Goal: Task Accomplishment & Management: Use online tool/utility

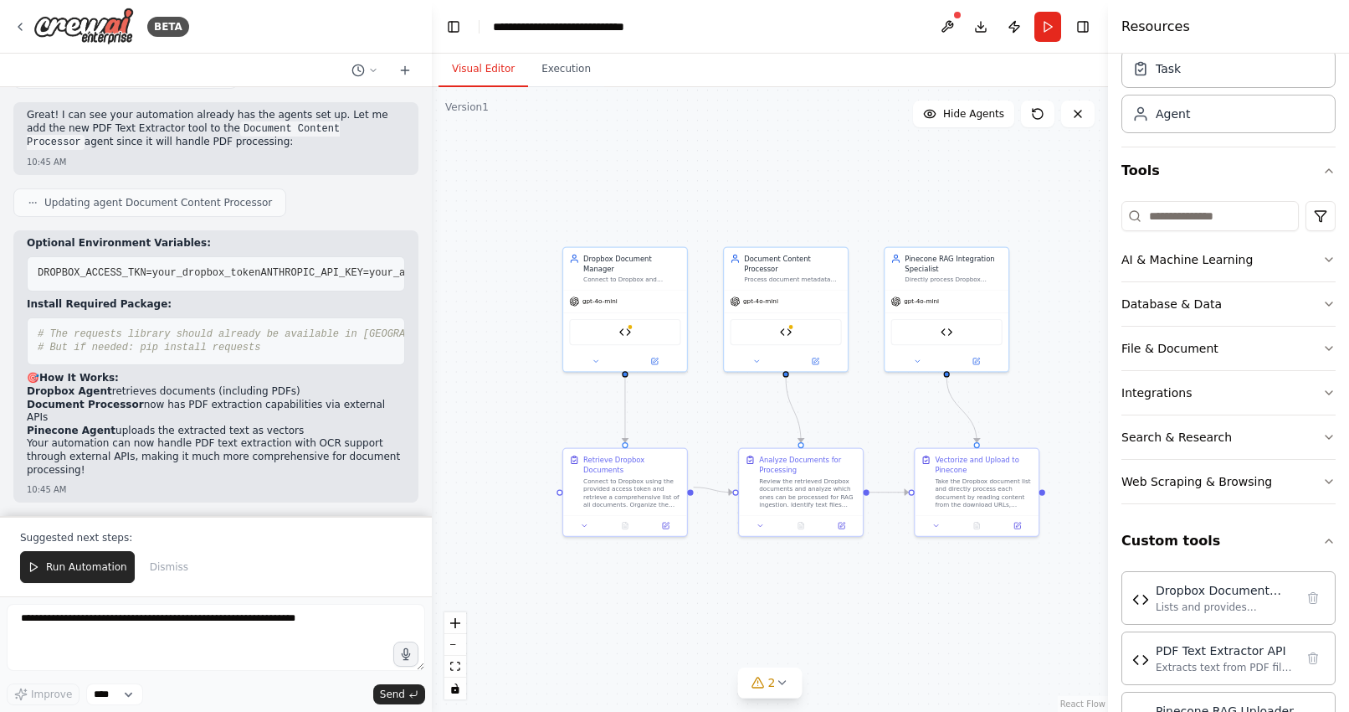
scroll to position [28166, 0]
click at [174, 196] on span "Updating agent Document Content Processor" at bounding box center [158, 202] width 228 height 13
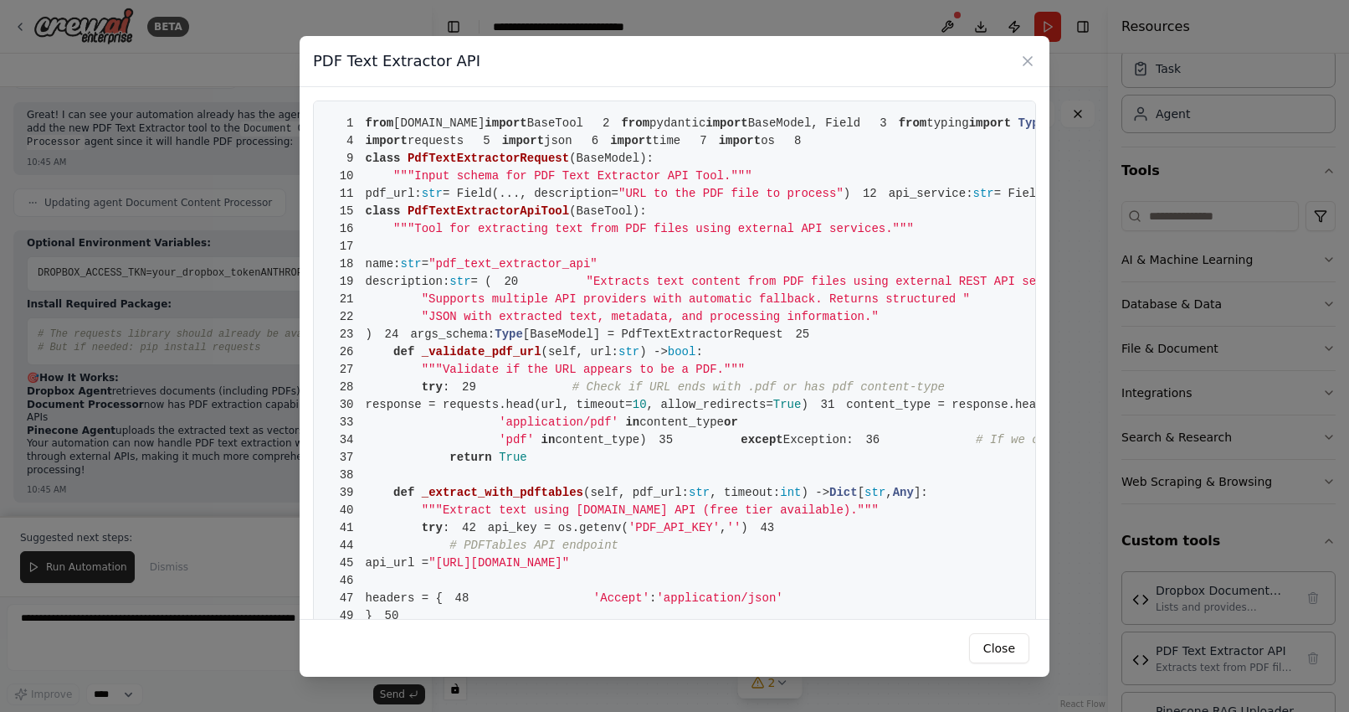
click at [553, 165] on span "PdfTextExtractorRequest" at bounding box center [489, 158] width 162 height 13
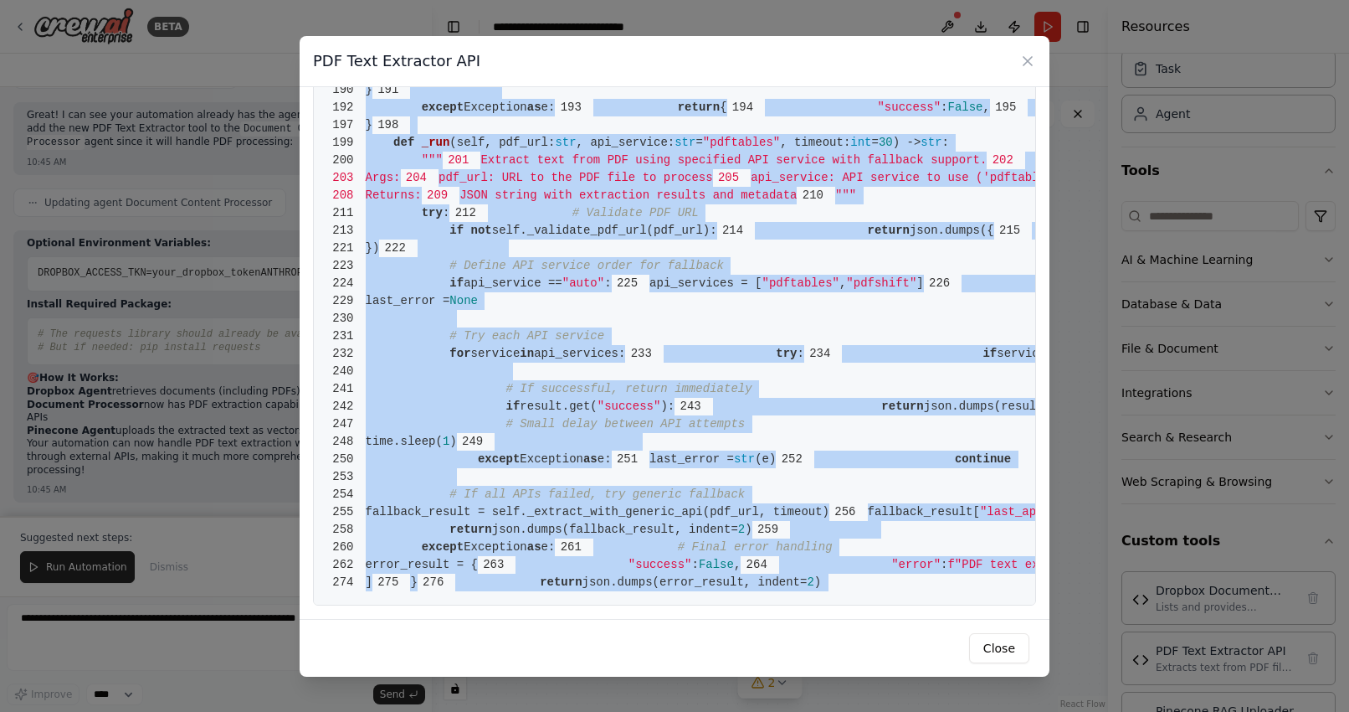
scroll to position [4376, 0]
drag, startPoint x: 366, startPoint y: 120, endPoint x: 752, endPoint y: 580, distance: 600.8
copy code "from crewai.tools import BaseTool 2 from pydantic import BaseModel, Field 3 fro…"
click at [984, 656] on button "Close" at bounding box center [999, 648] width 60 height 30
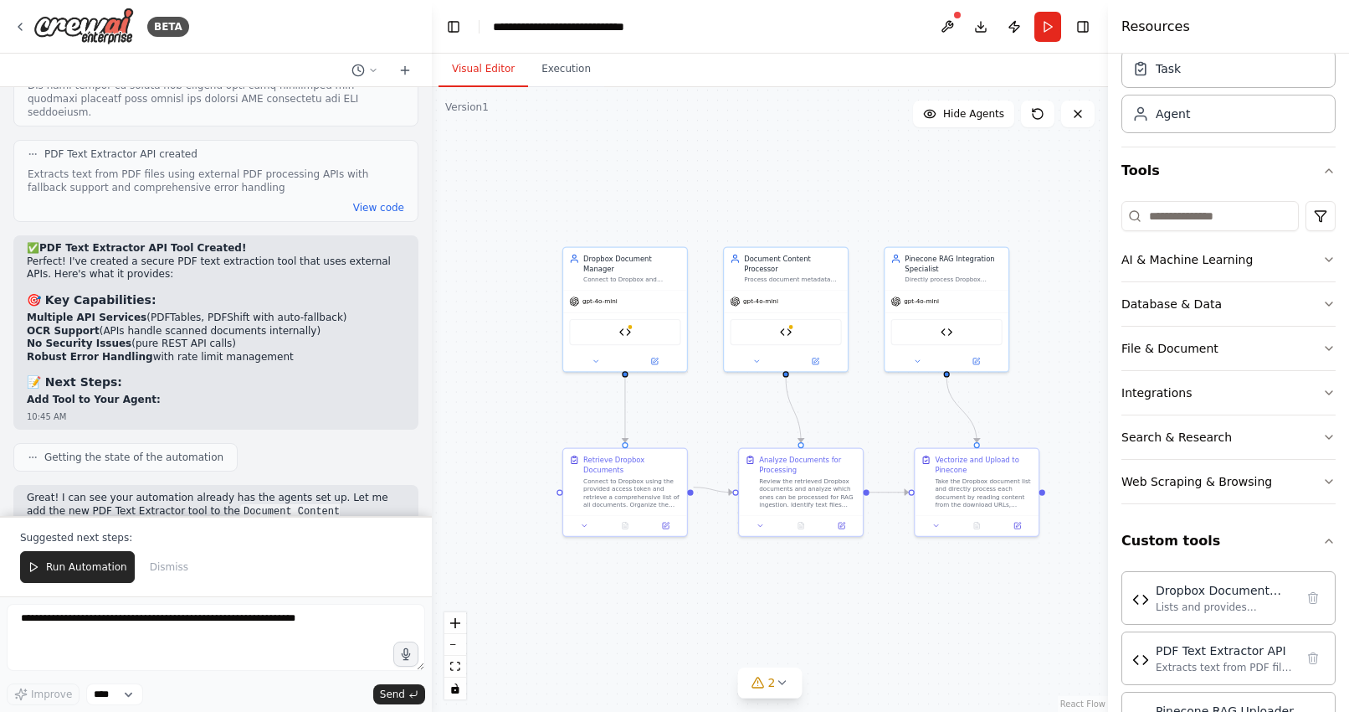
scroll to position [27224, 0]
click at [131, 622] on textarea at bounding box center [216, 637] width 419 height 67
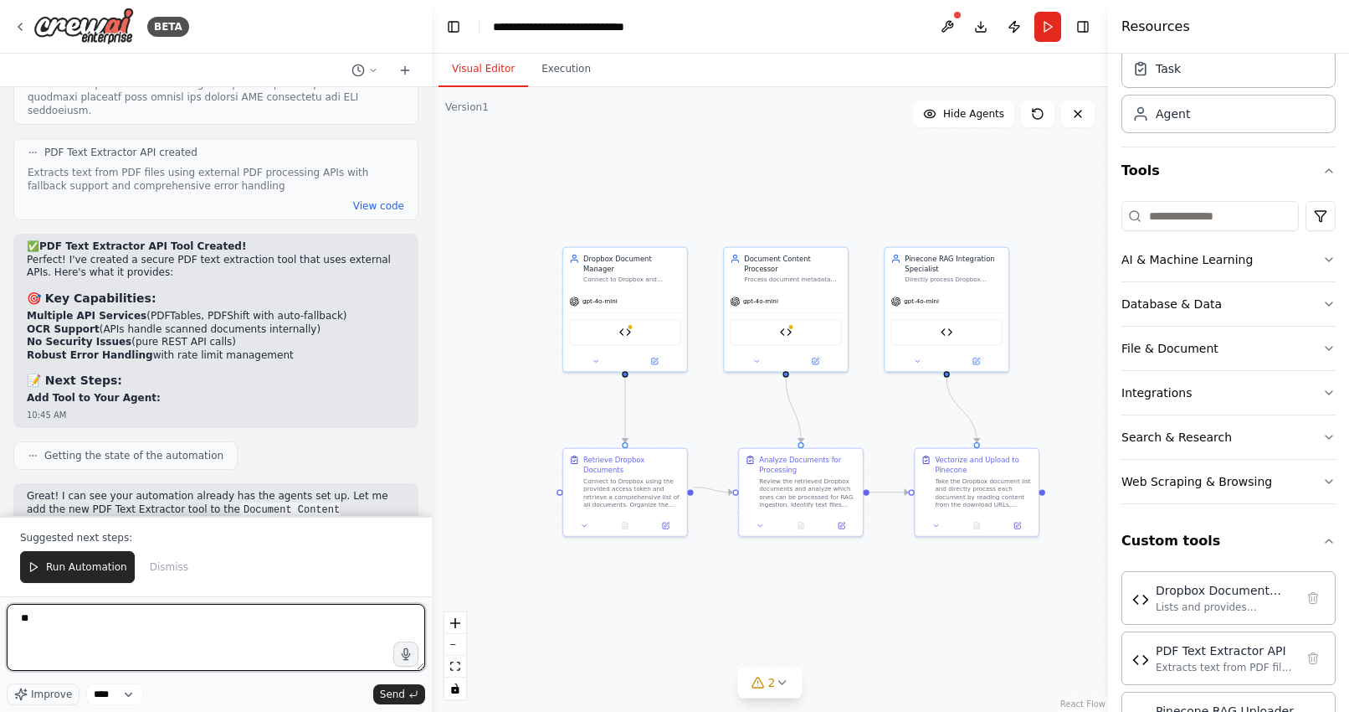
type textarea "*"
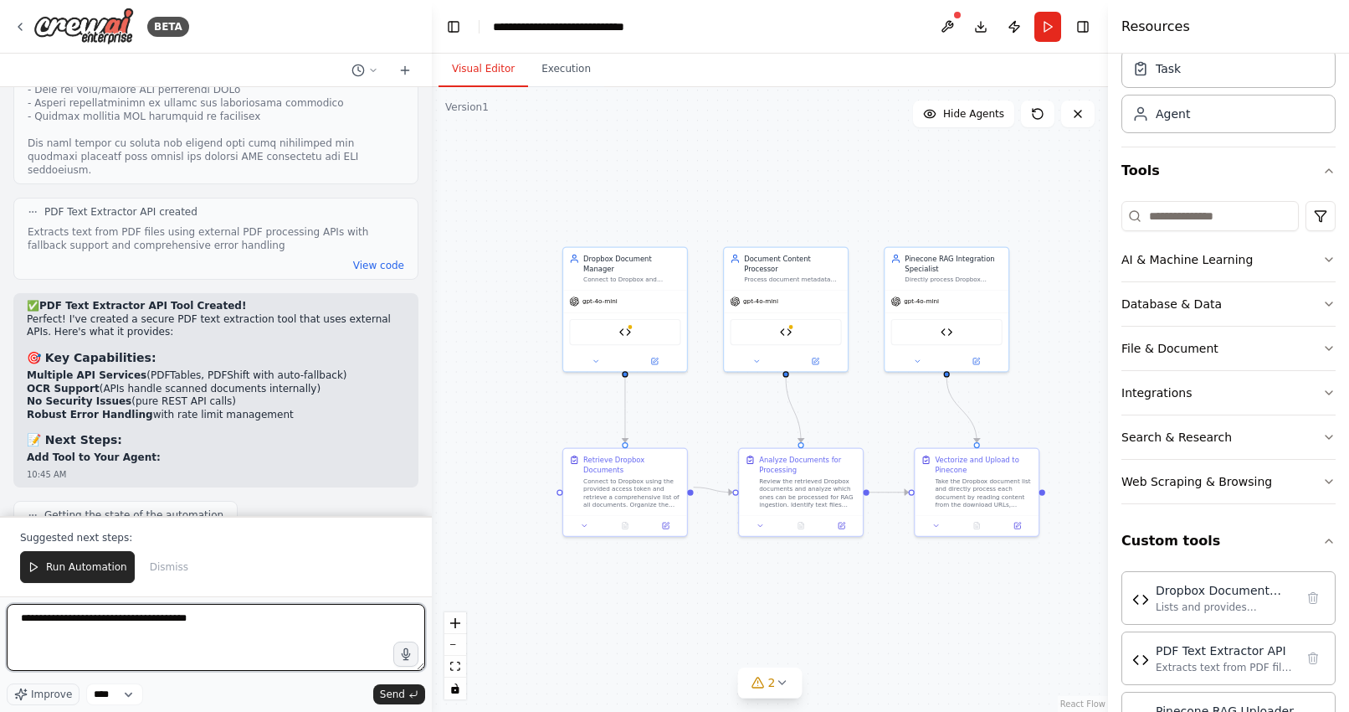
scroll to position [27165, 0]
type textarea "**********"
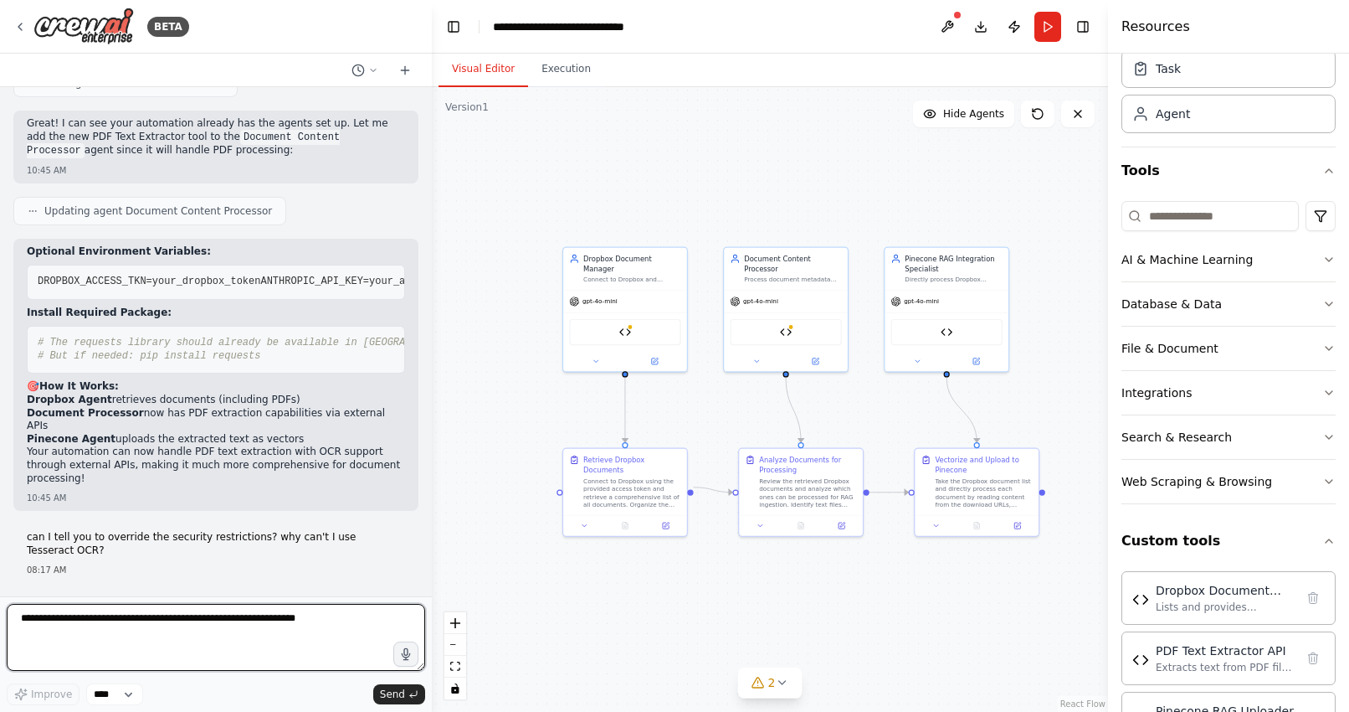
scroll to position [28158, 0]
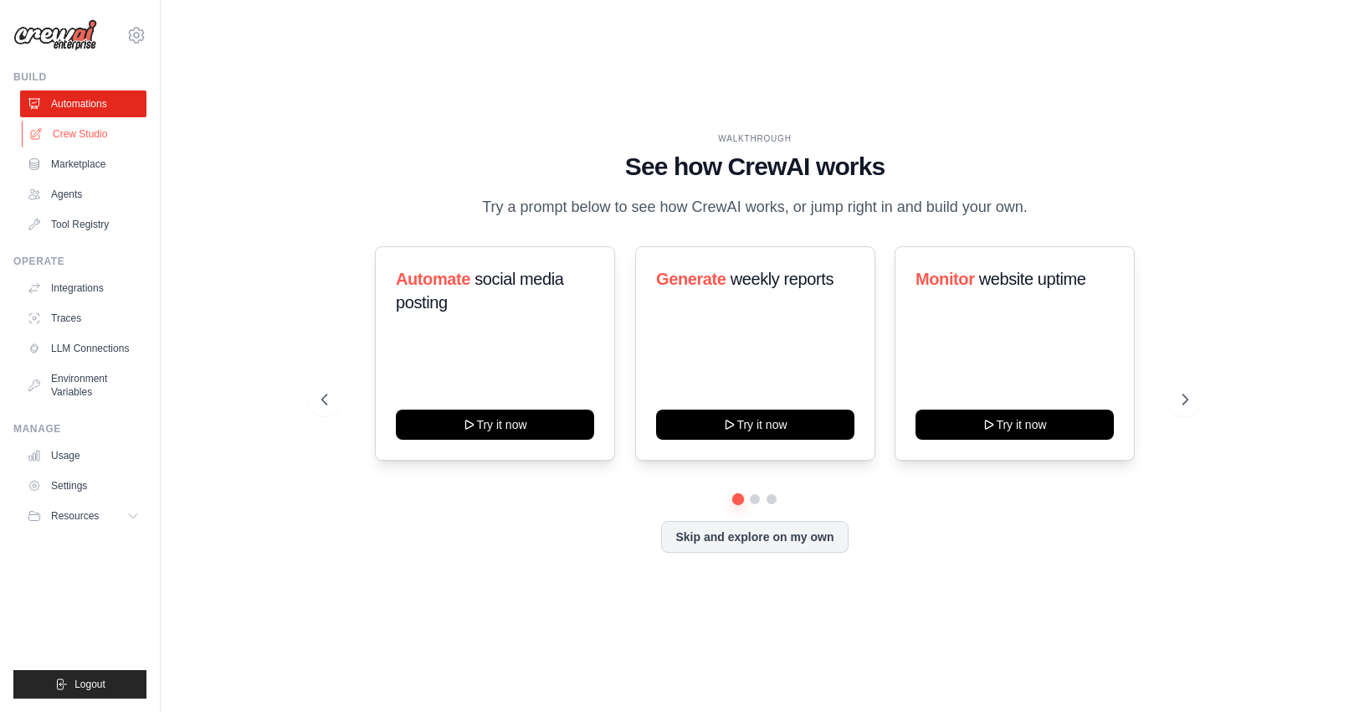
click at [59, 138] on link "Crew Studio" at bounding box center [85, 134] width 126 height 27
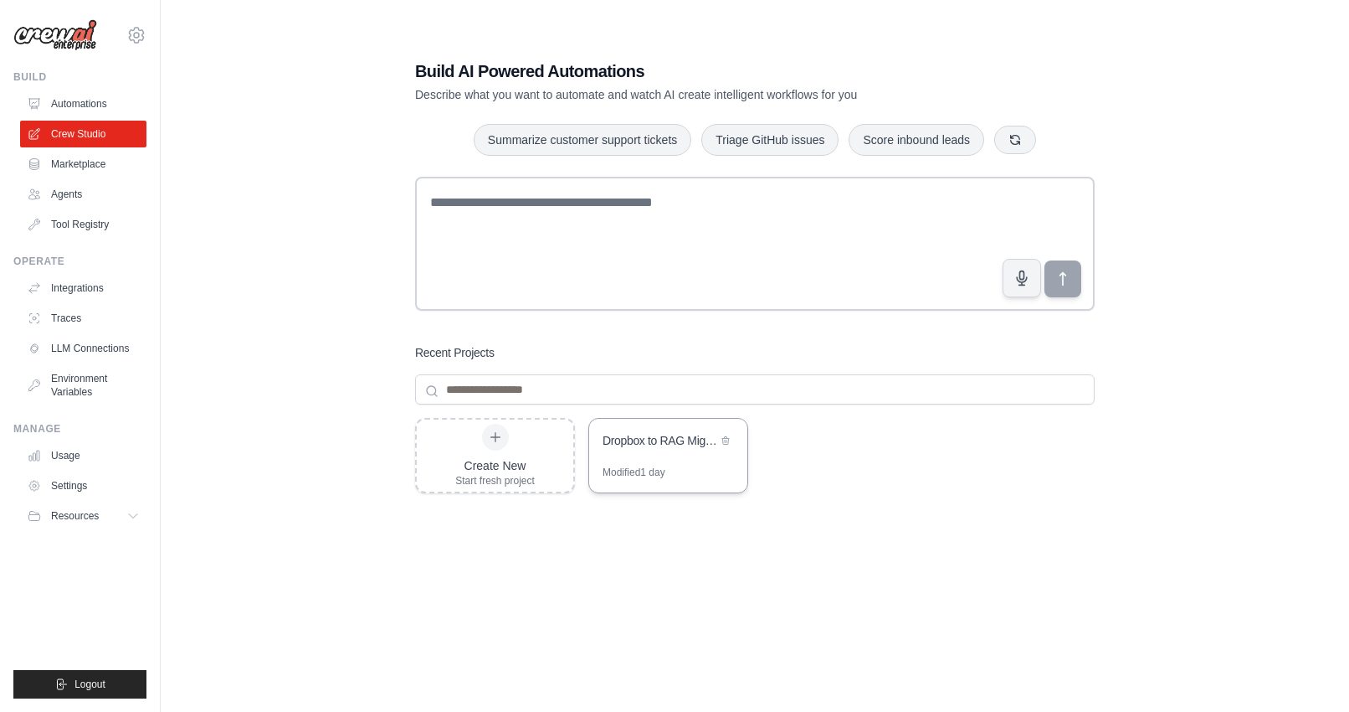
click at [642, 456] on div "Dropbox to RAG Migration System" at bounding box center [668, 442] width 158 height 47
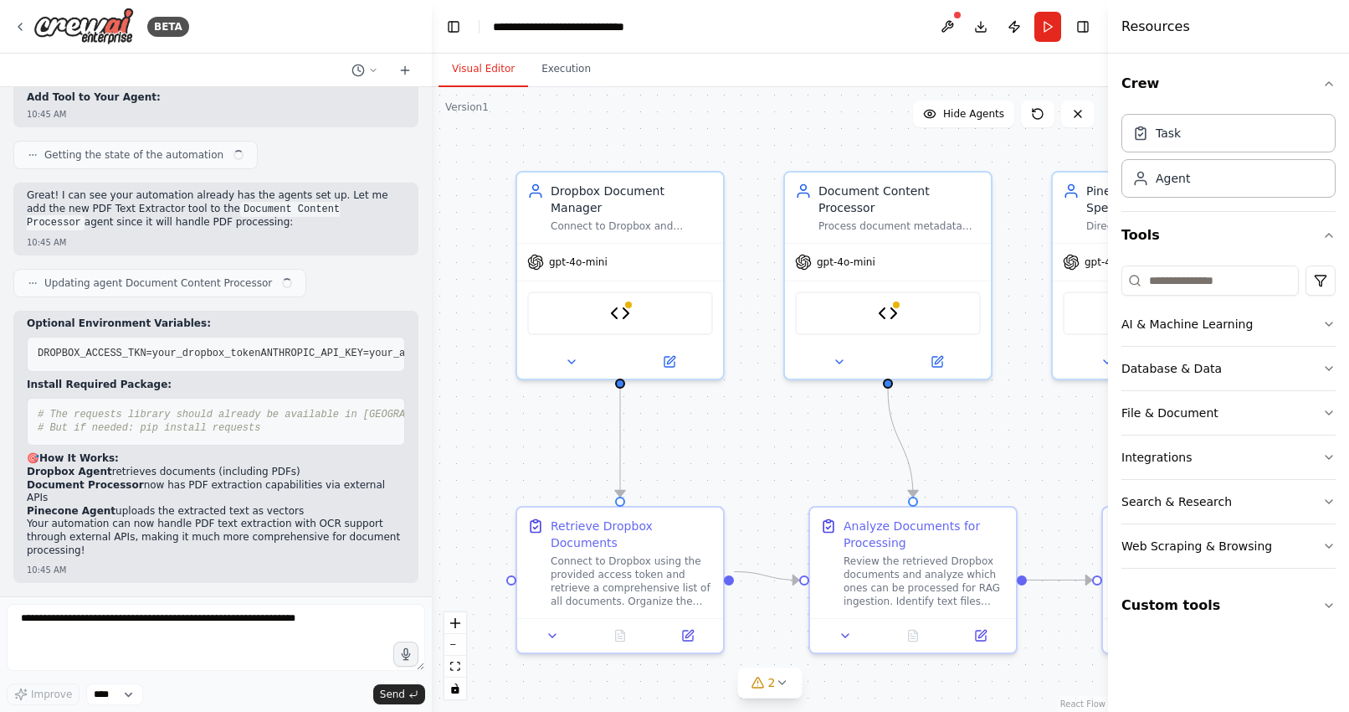
scroll to position [28086, 0]
click at [88, 625] on textarea at bounding box center [216, 637] width 419 height 67
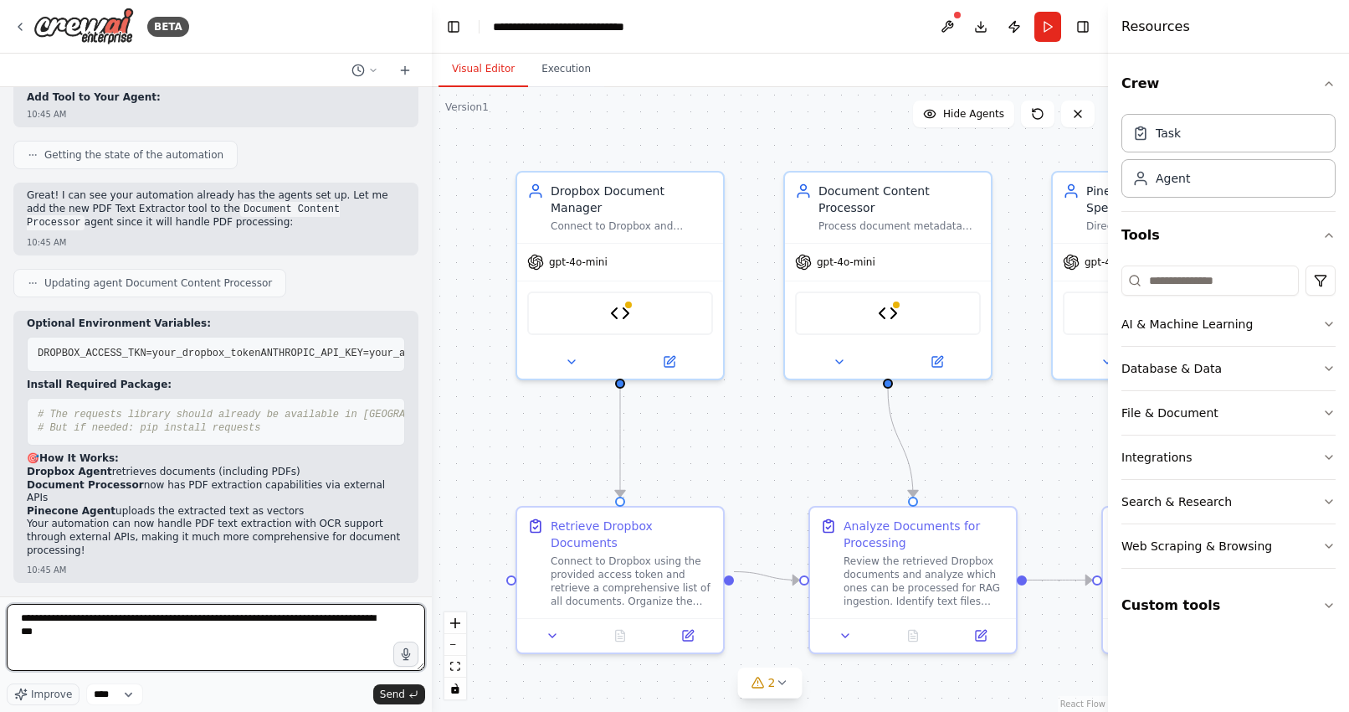
type textarea "**********"
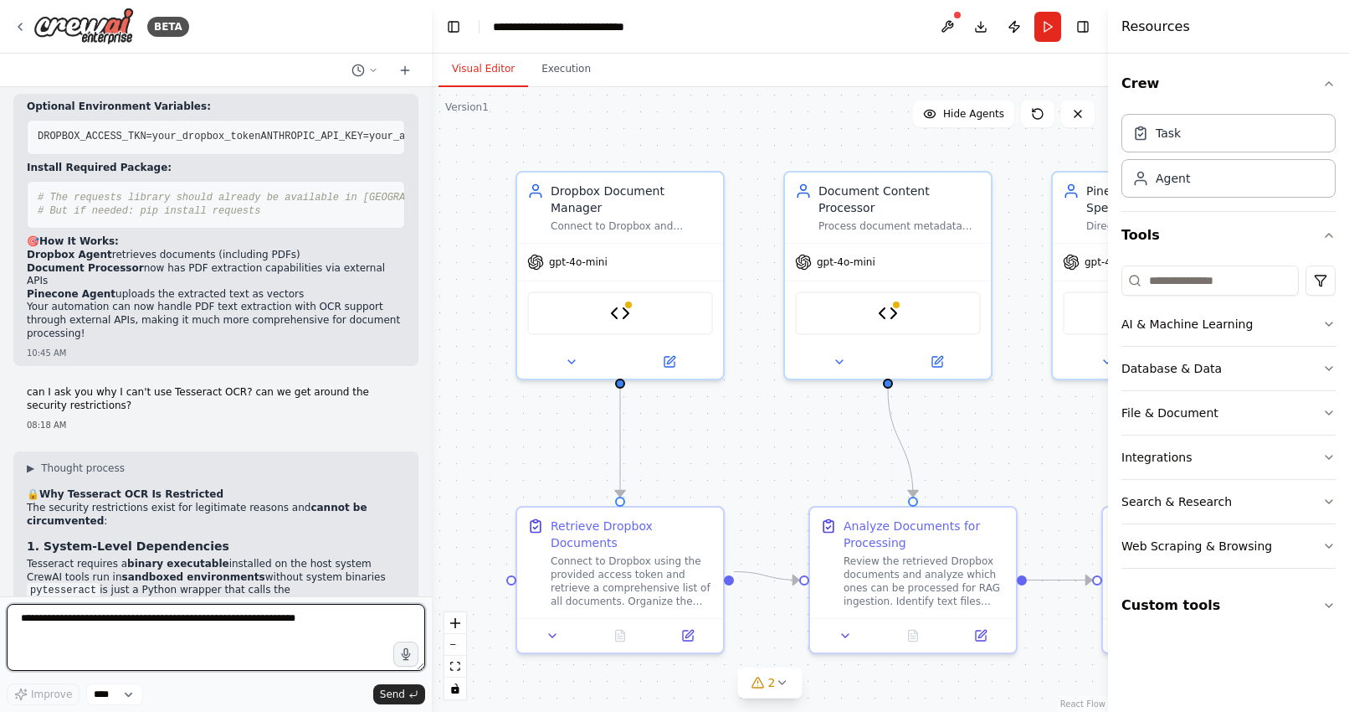
scroll to position [27743, 0]
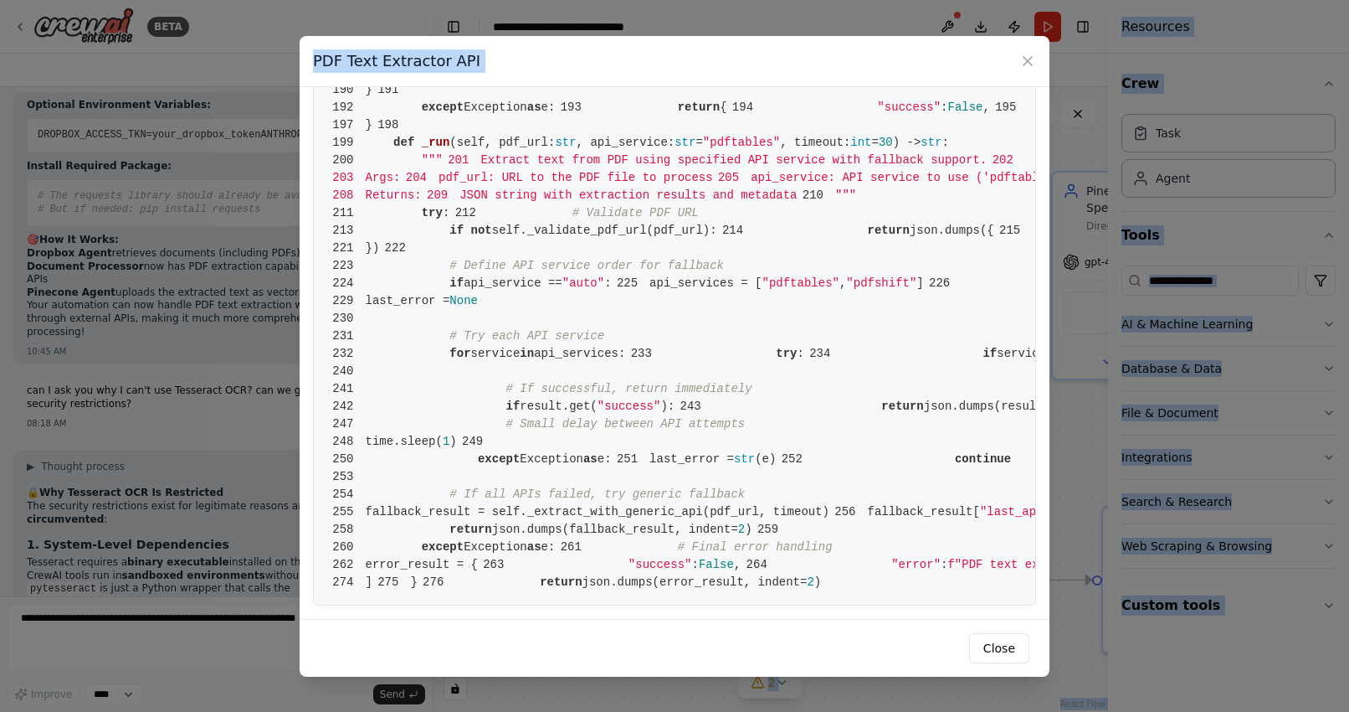
scroll to position [4376, 0]
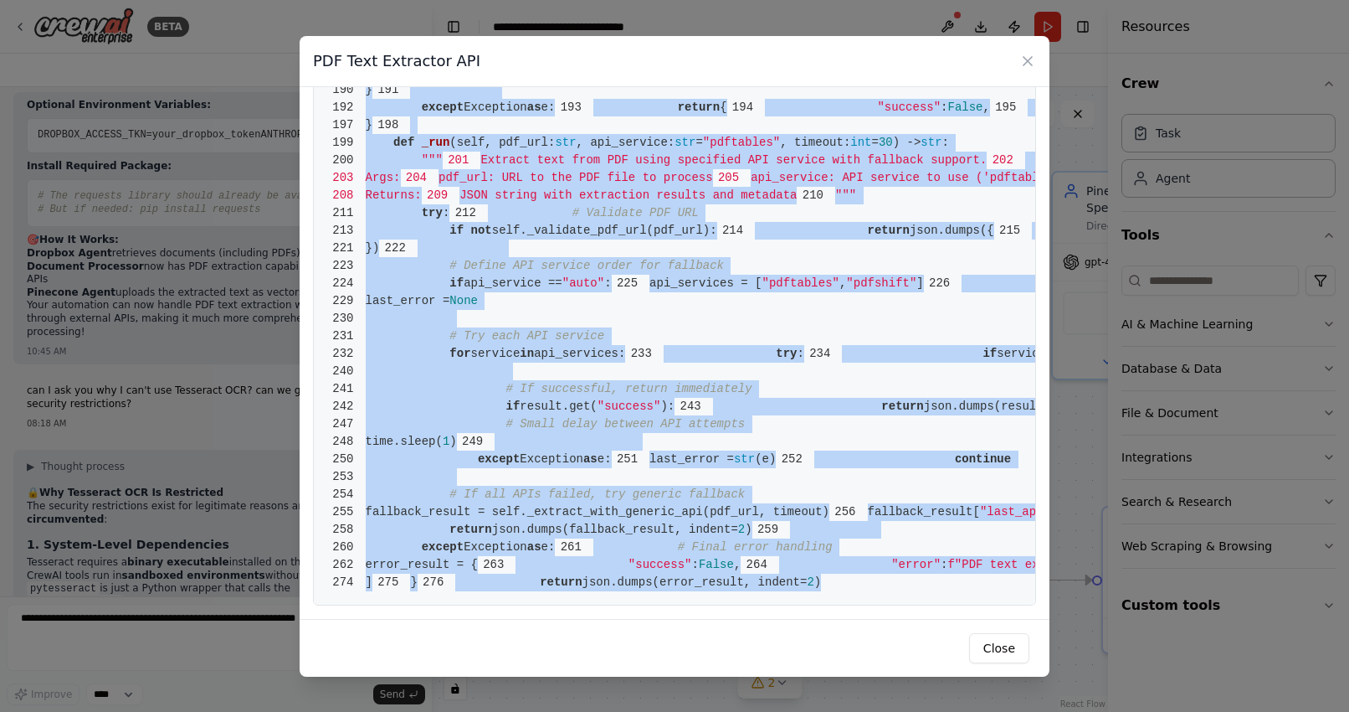
drag, startPoint x: 368, startPoint y: 119, endPoint x: 797, endPoint y: 582, distance: 631.5
copy code "from crewai.tools import BaseTool 2 from pydantic import BaseModel, Field 3 fro…"
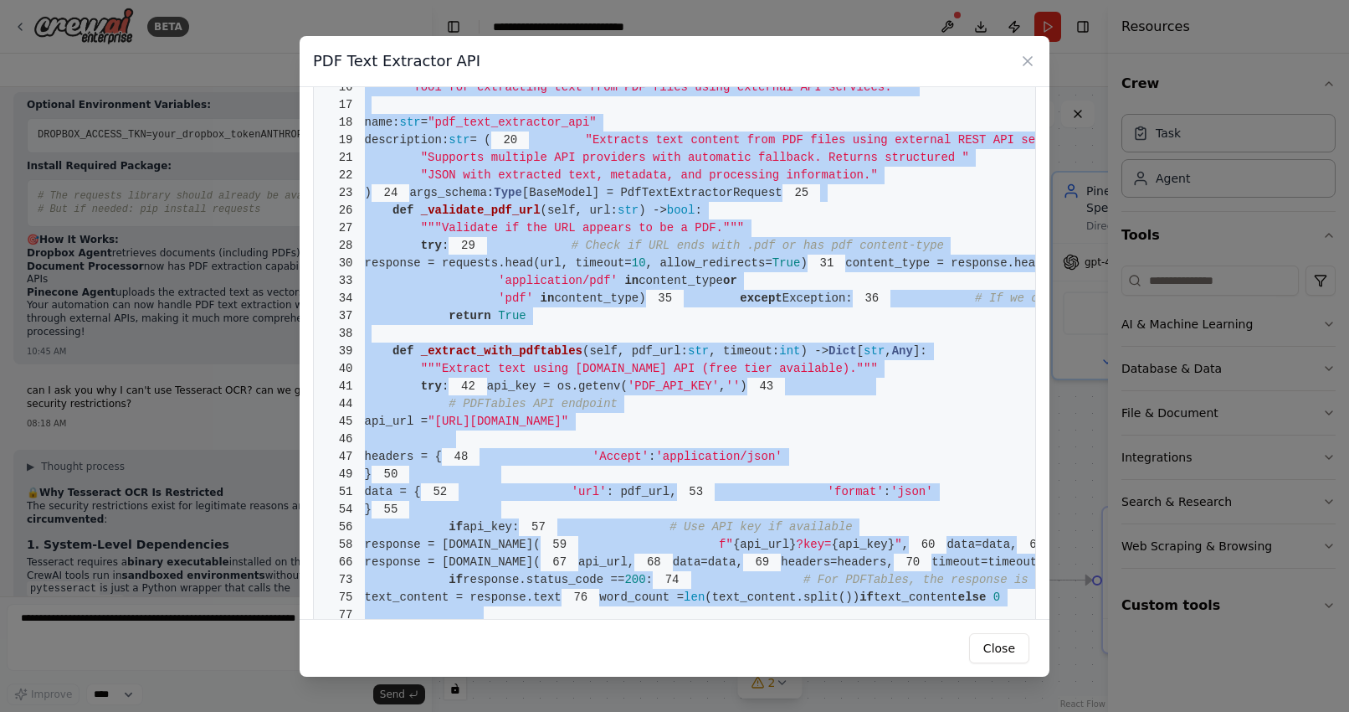
scroll to position [0, 0]
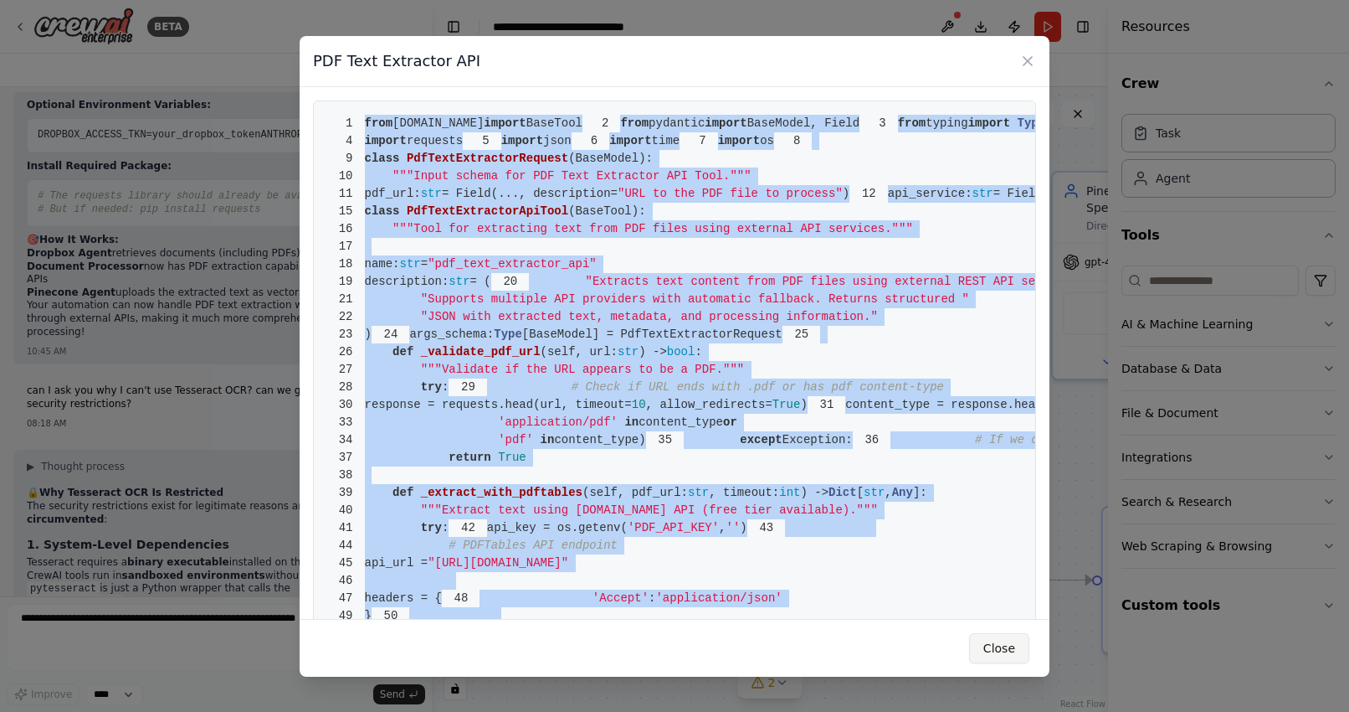
click at [997, 649] on button "Close" at bounding box center [999, 648] width 60 height 30
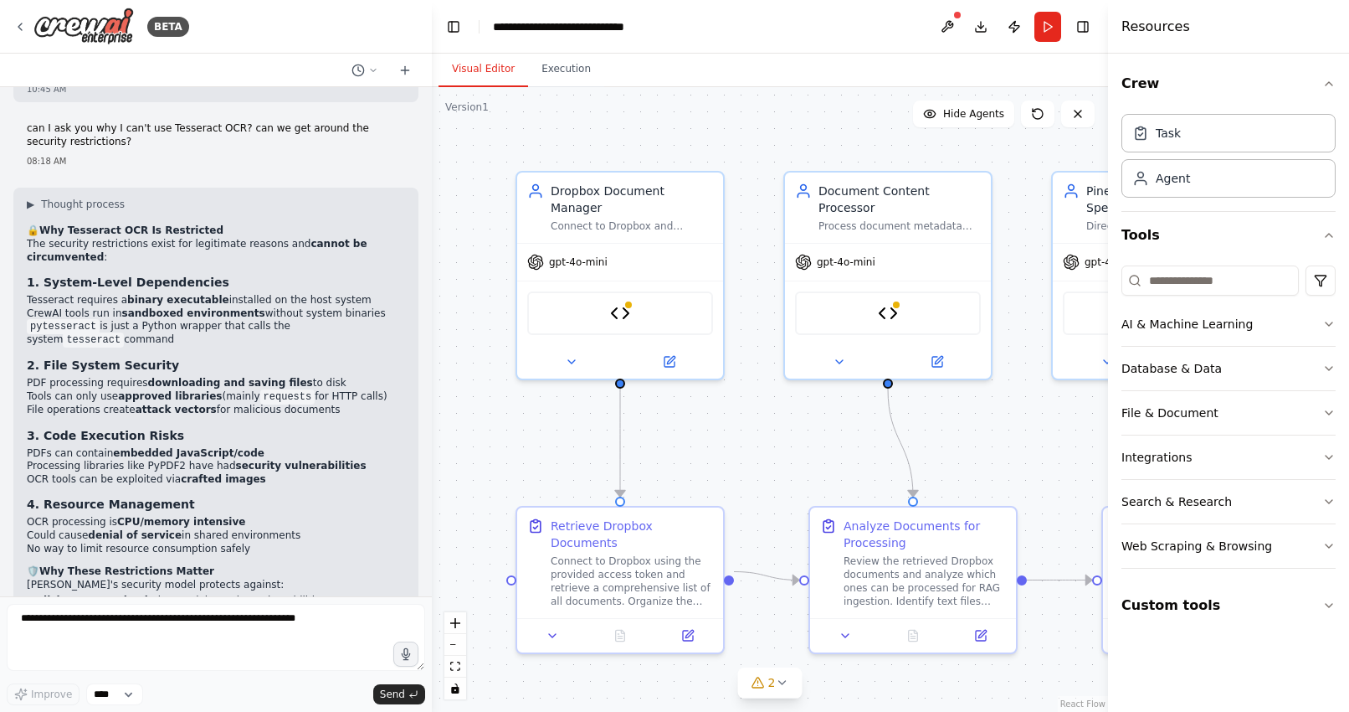
scroll to position [28007, 0]
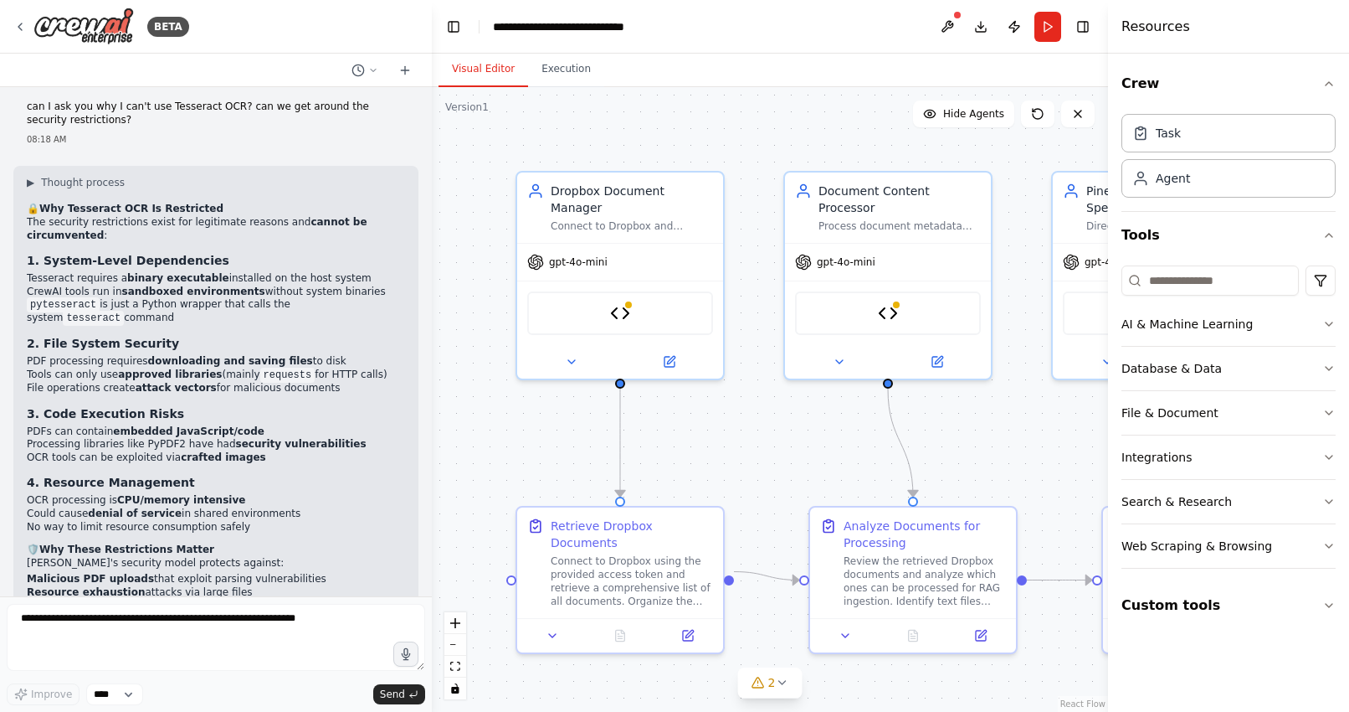
scroll to position [28020, 0]
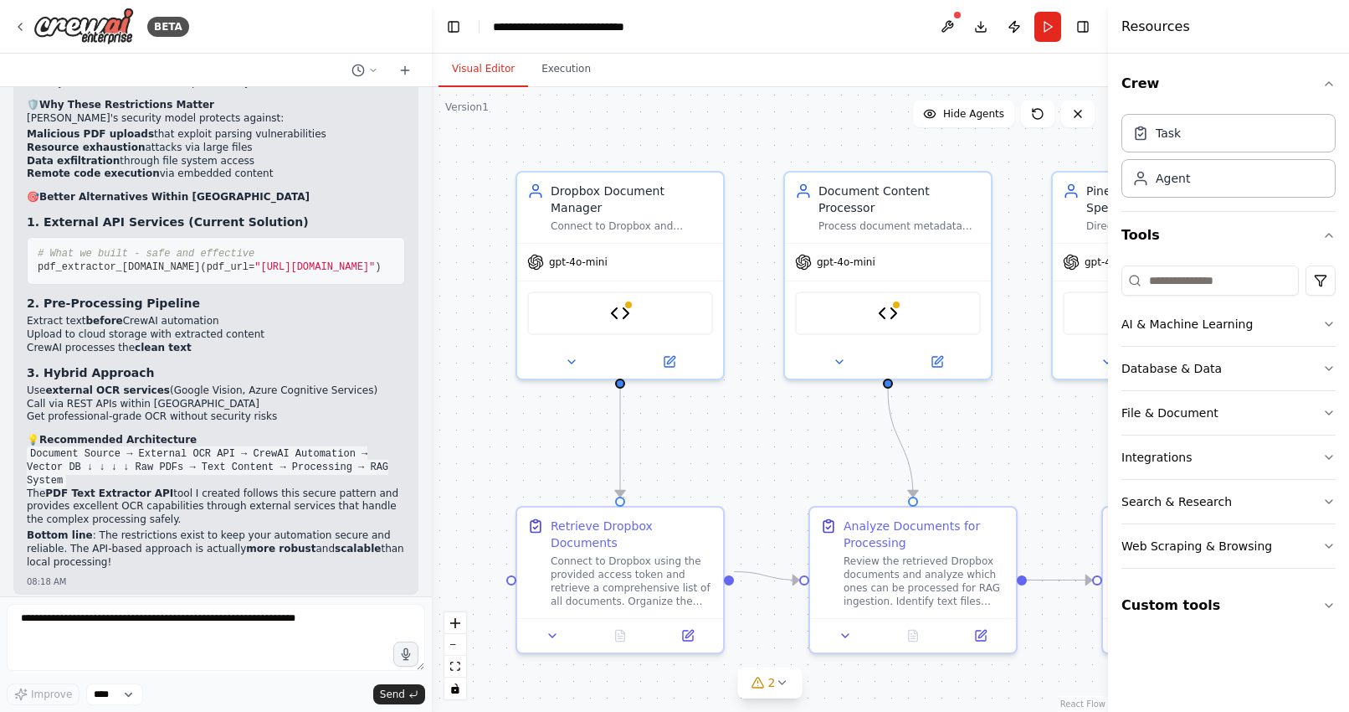
scroll to position [28899, 0]
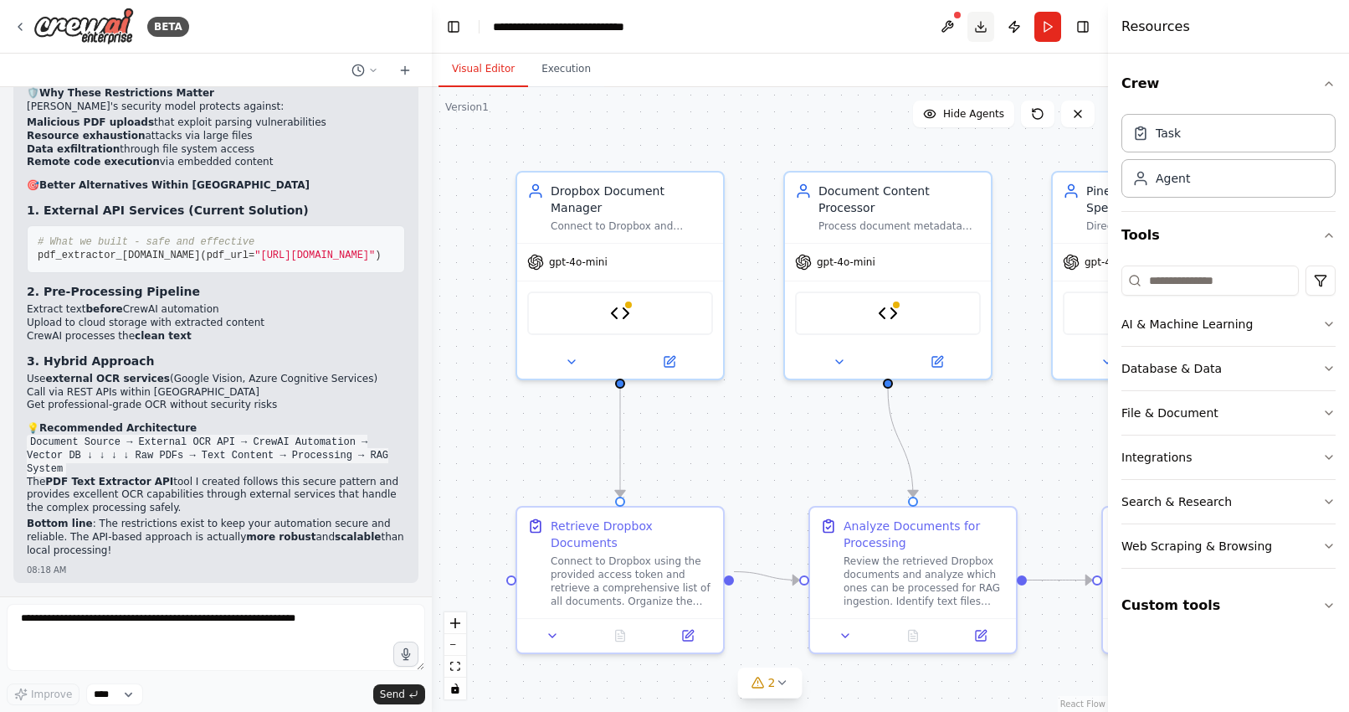
click at [982, 29] on button "Download" at bounding box center [981, 27] width 27 height 30
